Goal: Information Seeking & Learning: Learn about a topic

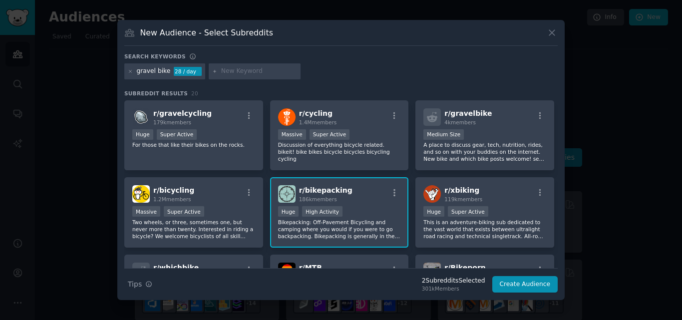
scroll to position [186, 0]
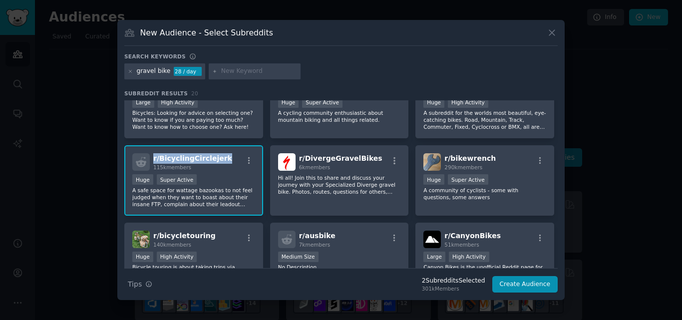
click at [153, 157] on div "r/ BicyclingCirclejerk 115k members" at bounding box center [193, 161] width 123 height 17
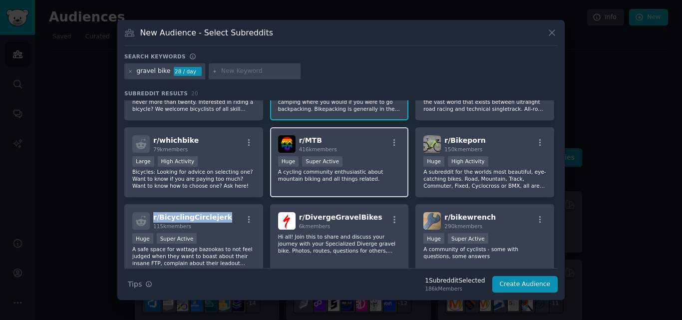
scroll to position [120, 0]
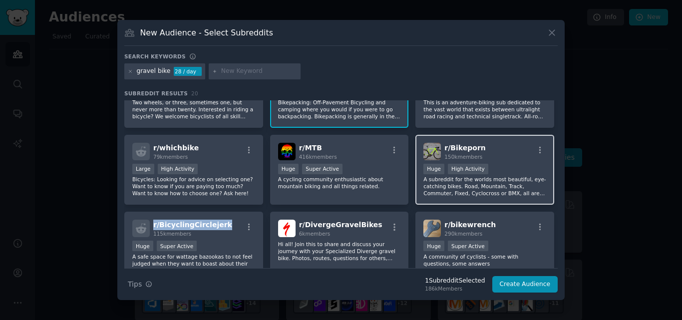
click at [479, 146] on div "r/ Bikeporn 150k members" at bounding box center [484, 151] width 123 height 17
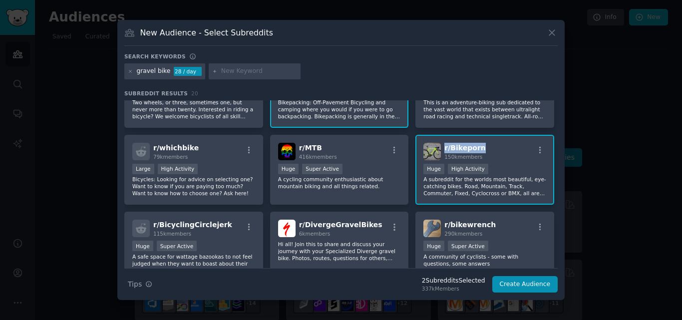
drag, startPoint x: 479, startPoint y: 146, endPoint x: 441, endPoint y: 151, distance: 38.2
click at [441, 151] on div "r/ Bikeporn 150k members" at bounding box center [484, 151] width 123 height 17
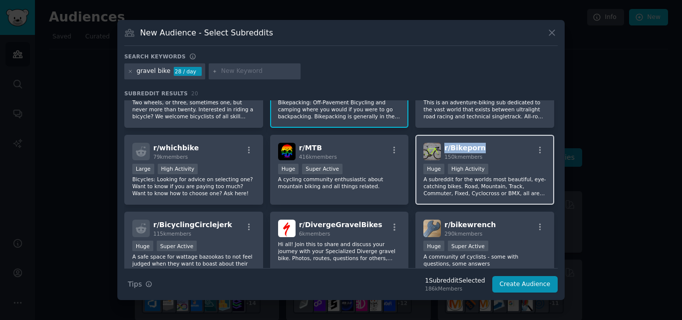
copy span "r/ Bikeporn"
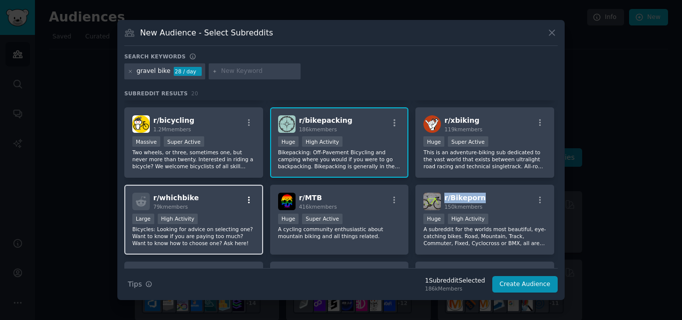
scroll to position [20, 0]
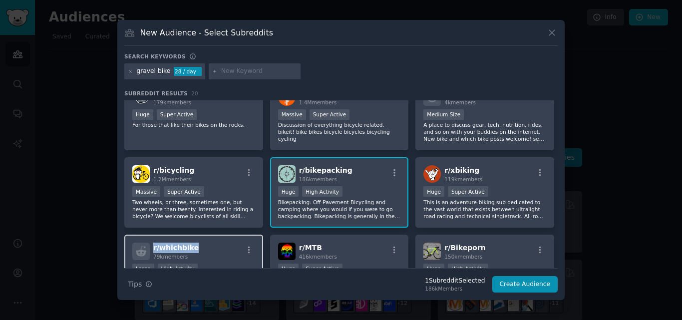
drag, startPoint x: 195, startPoint y: 244, endPoint x: 152, endPoint y: 249, distance: 43.7
click at [152, 249] on div "r/ whichbike 79k members" at bounding box center [193, 251] width 123 height 17
copy span "r/ whichbike"
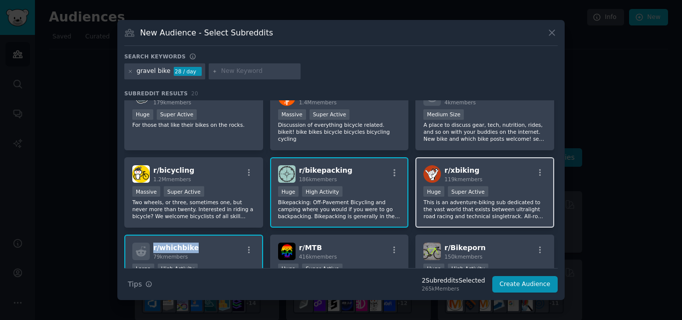
click at [478, 166] on div "r/ xbiking 119k members" at bounding box center [484, 173] width 123 height 17
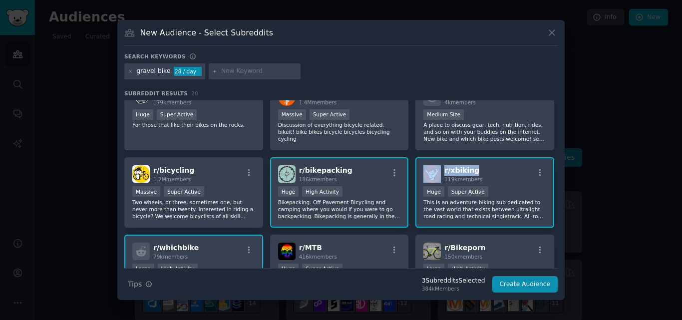
drag, startPoint x: 478, startPoint y: 166, endPoint x: 436, endPoint y: 171, distance: 42.2
click at [436, 171] on div "r/ xbiking 119k members" at bounding box center [484, 173] width 123 height 17
click at [346, 169] on div "r/ bikepacking 186k members" at bounding box center [339, 173] width 123 height 17
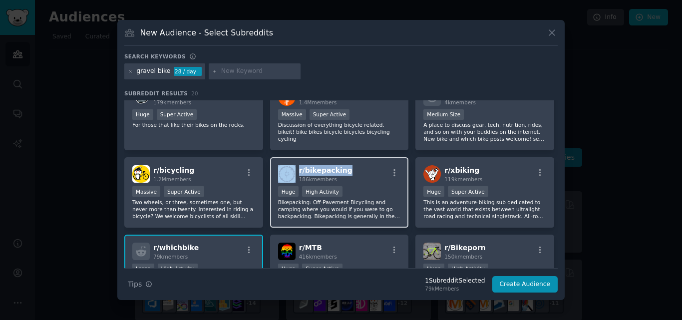
drag, startPoint x: 346, startPoint y: 169, endPoint x: 295, endPoint y: 172, distance: 50.5
click at [295, 172] on div "r/ bikepacking 186k members" at bounding box center [339, 173] width 123 height 17
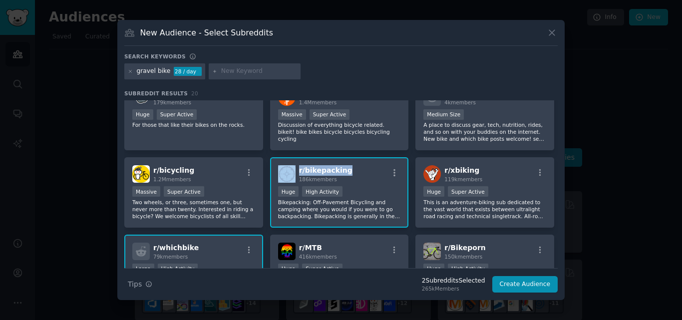
copy div "r/ bikepacking"
